Goal: Obtain resource: Obtain resource

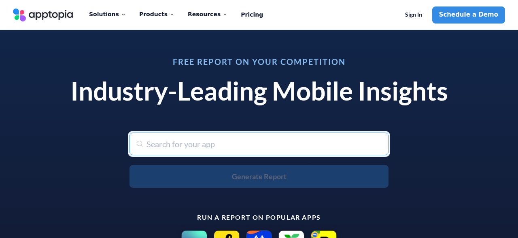
click at [151, 146] on input "text" at bounding box center [258, 143] width 259 height 23
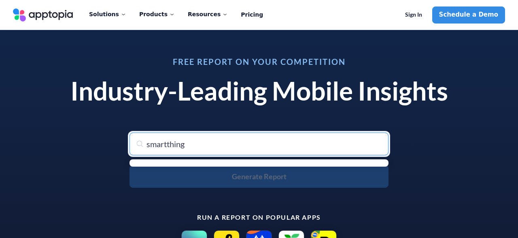
type input "smartthings"
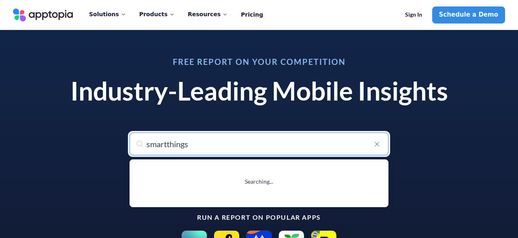
type input "smartthings"
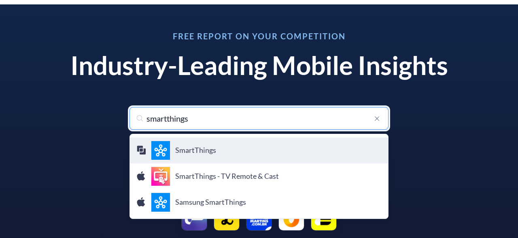
scroll to position [42, 0]
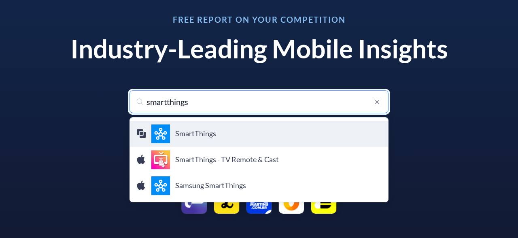
click at [191, 128] on div "SmartThings Samsung Electronics Co., Ltd." at bounding box center [258, 133] width 245 height 19
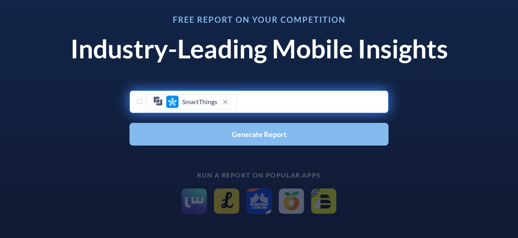
click at [266, 137] on span "Generate Report" at bounding box center [259, 133] width 55 height 7
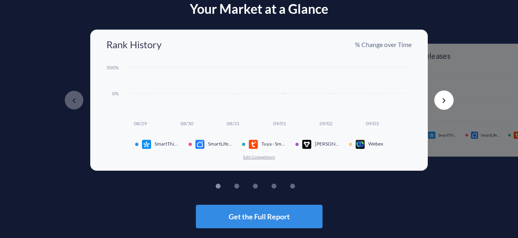
scroll to position [44, 0]
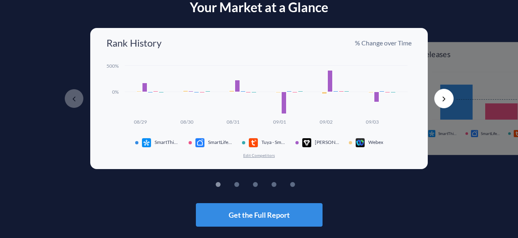
click at [442, 100] on button "Next" at bounding box center [443, 98] width 19 height 19
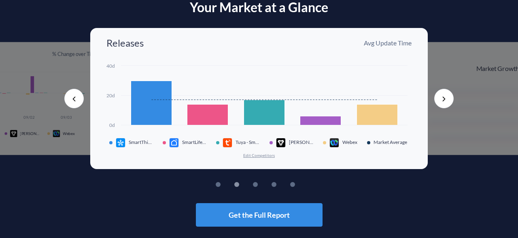
click at [442, 100] on button "Next" at bounding box center [443, 98] width 19 height 19
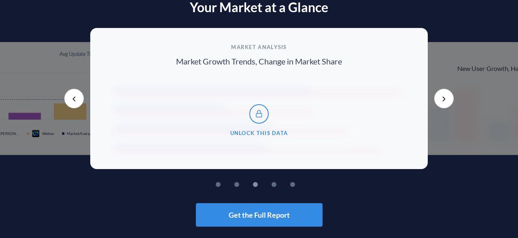
click at [442, 100] on button "Next" at bounding box center [443, 98] width 19 height 19
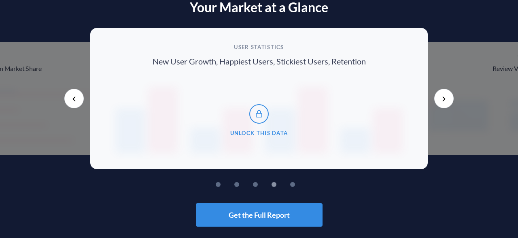
click at [442, 100] on button "Next" at bounding box center [443, 98] width 19 height 19
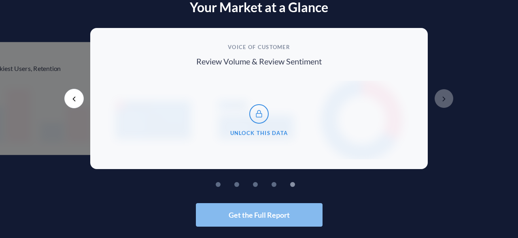
click at [269, 216] on span "Get the Full Report" at bounding box center [259, 214] width 61 height 7
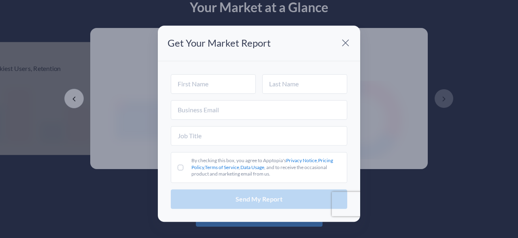
scroll to position [0, 0]
click at [346, 42] on span at bounding box center [345, 43] width 16 height 16
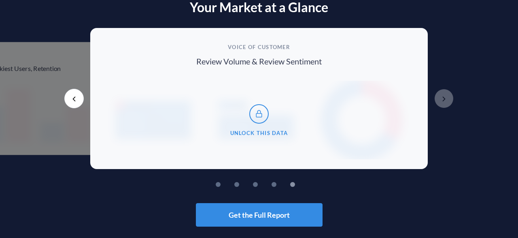
click at [72, 102] on button "Previous" at bounding box center [73, 98] width 19 height 19
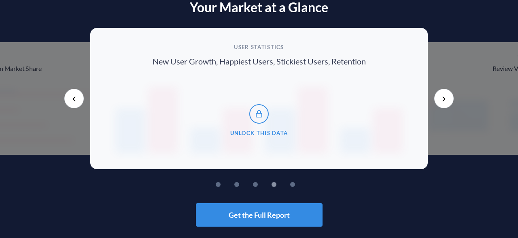
click at [73, 103] on button "Previous" at bounding box center [73, 98] width 19 height 19
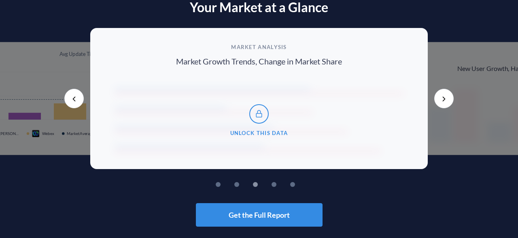
click at [73, 103] on button "Previous" at bounding box center [73, 98] width 19 height 19
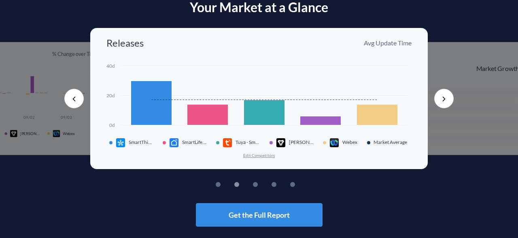
click at [73, 103] on button "Previous" at bounding box center [73, 98] width 19 height 19
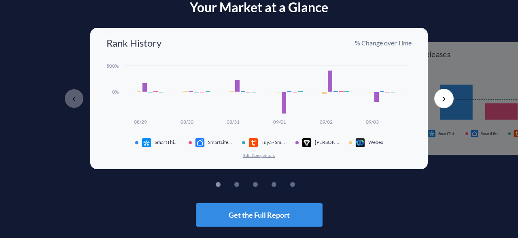
click at [440, 104] on button "Next" at bounding box center [443, 98] width 19 height 19
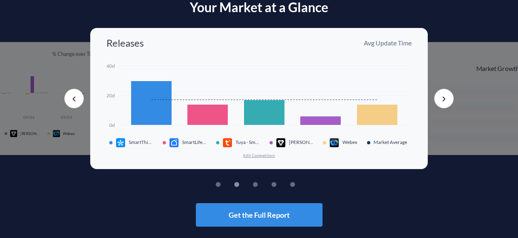
click at [440, 104] on button "Next" at bounding box center [443, 98] width 19 height 19
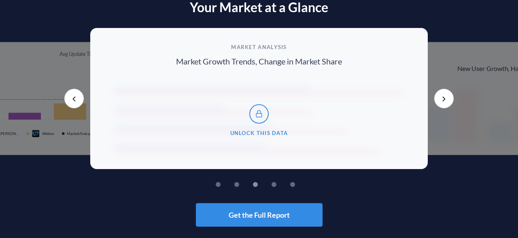
click at [440, 104] on button "Next" at bounding box center [443, 98] width 19 height 19
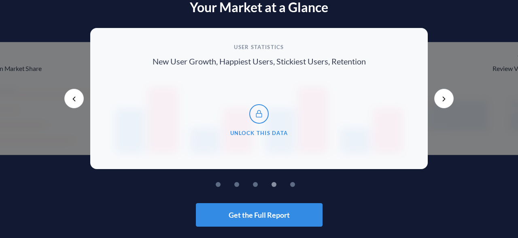
click at [440, 104] on button "Next" at bounding box center [443, 98] width 19 height 19
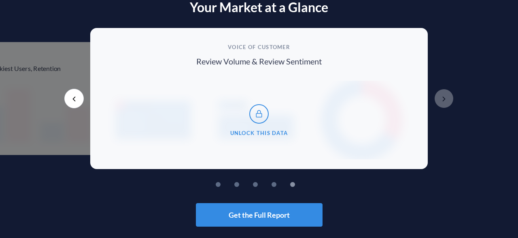
click at [440, 104] on button "Next" at bounding box center [443, 98] width 19 height 19
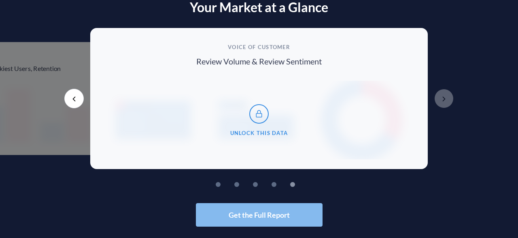
click at [271, 218] on span "Get the Full Report" at bounding box center [259, 214] width 61 height 7
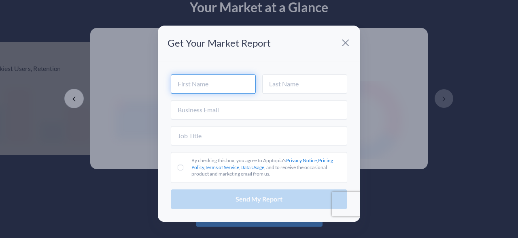
click at [193, 85] on input "text" at bounding box center [213, 83] width 85 height 19
click at [344, 42] on span at bounding box center [345, 43] width 16 height 16
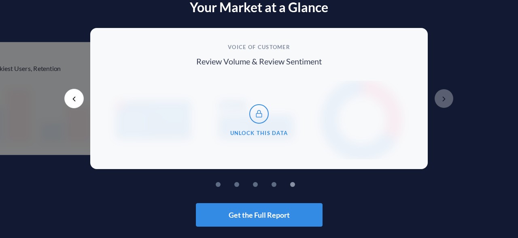
click at [432, 208] on div "Your Market at a Glance Previous Rank History % Change over Time Created with H…" at bounding box center [259, 113] width 518 height 227
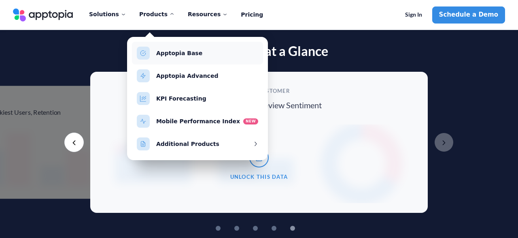
click at [175, 56] on link "Apptopia Base" at bounding box center [179, 53] width 46 height 6
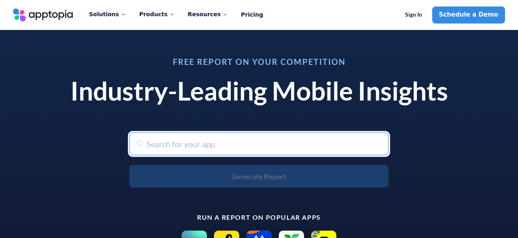
click at [177, 145] on input "text" at bounding box center [258, 143] width 259 height 23
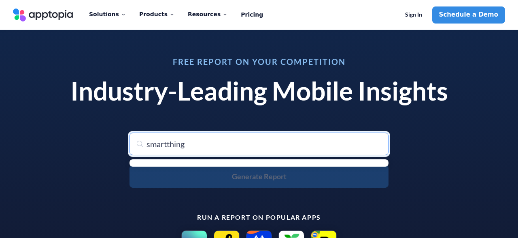
type input "smartthings"
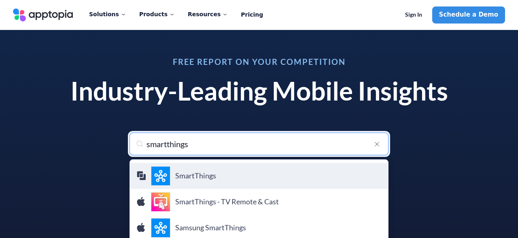
click at [211, 180] on h4 "SmartThings" at bounding box center [278, 175] width 206 height 9
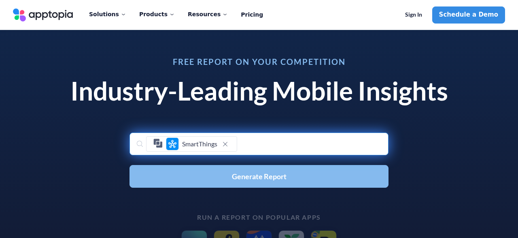
click at [242, 175] on span "Generate Report" at bounding box center [259, 175] width 55 height 7
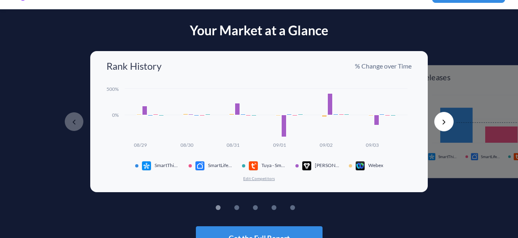
scroll to position [42, 0]
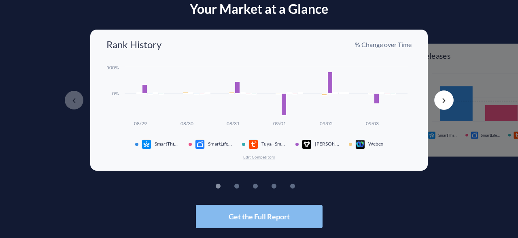
click at [272, 218] on span "Get the Full Report" at bounding box center [259, 215] width 61 height 7
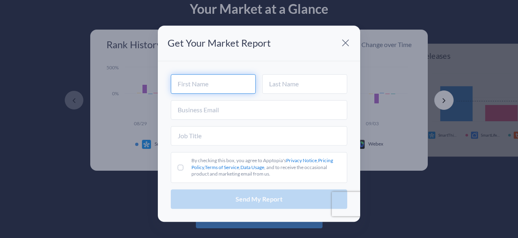
click at [199, 83] on input "text" at bounding box center [213, 83] width 85 height 19
type input "[PERSON_NAME]"
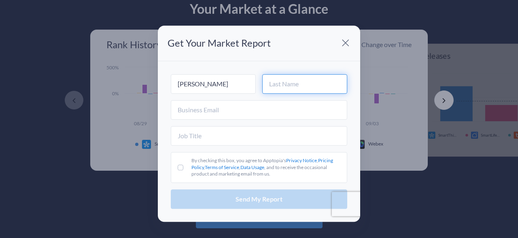
click at [283, 82] on input "text" at bounding box center [304, 83] width 85 height 19
type input "[PERSON_NAME]"
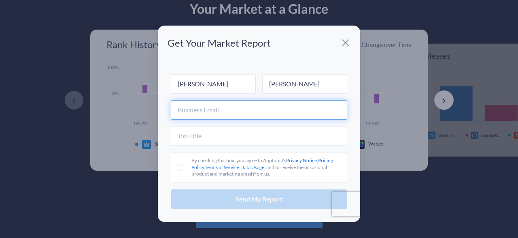
click at [206, 100] on input "text" at bounding box center [259, 109] width 176 height 19
type input "[PERSON_NAME][EMAIL_ADDRESS][PERSON_NAME][DOMAIN_NAME]"
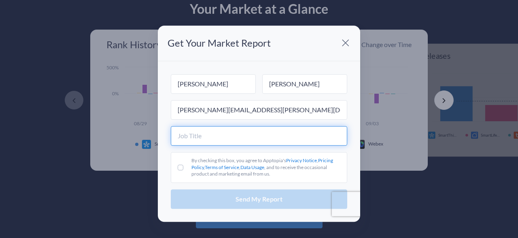
click at [205, 126] on input "text" at bounding box center [259, 135] width 176 height 19
type input "Innovation Consultant"
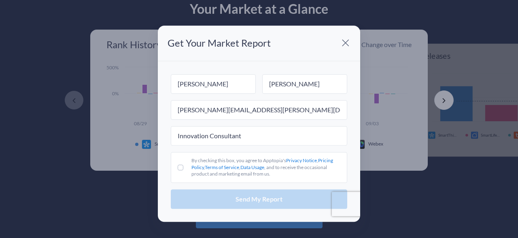
click at [209, 152] on label "By checking this box, you agree to Apptopia's Privacy Notice , Pricing Policy ,…" at bounding box center [259, 167] width 176 height 31
click at [183, 164] on input "By checking this box, you agree to Apptopia's Privacy Notice , Pricing Policy ,…" at bounding box center [181, 167] width 6 height 6
checkbox input "true"
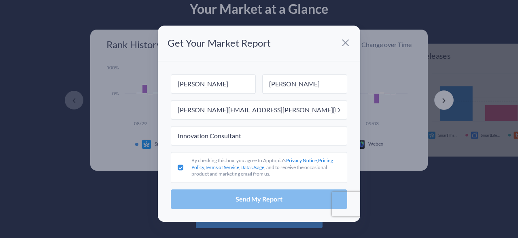
click at [243, 195] on span "Send My Report" at bounding box center [259, 198] width 47 height 6
